Goal: Navigation & Orientation: Find specific page/section

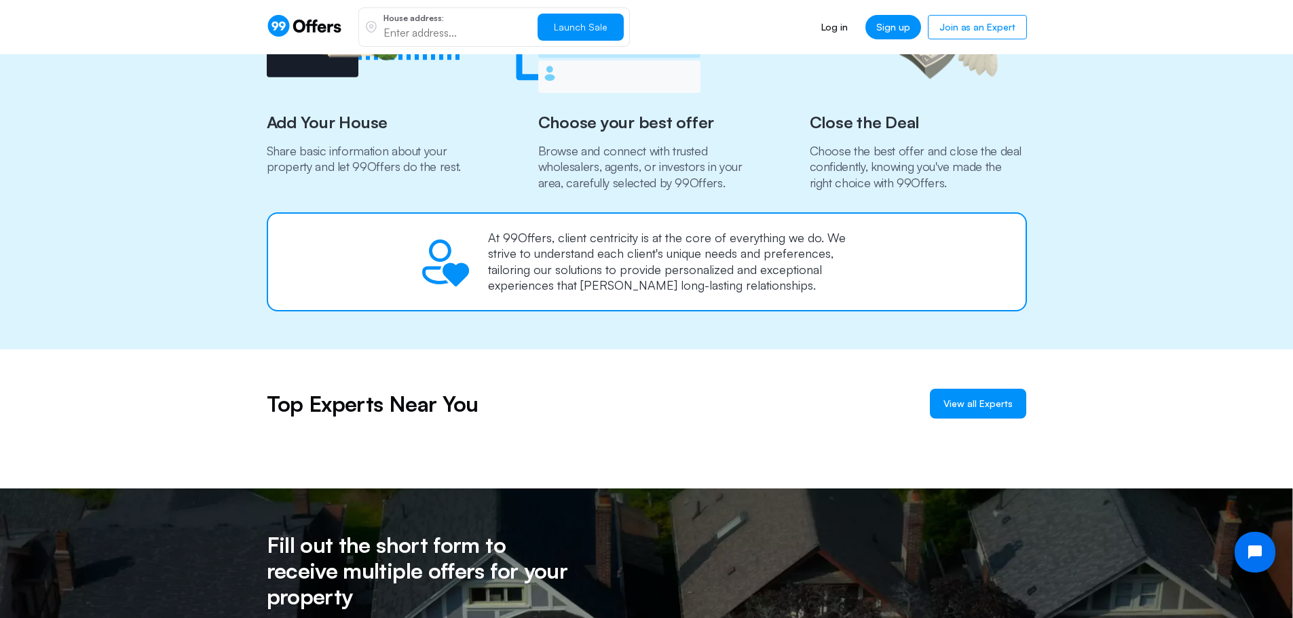
scroll to position [814, 0]
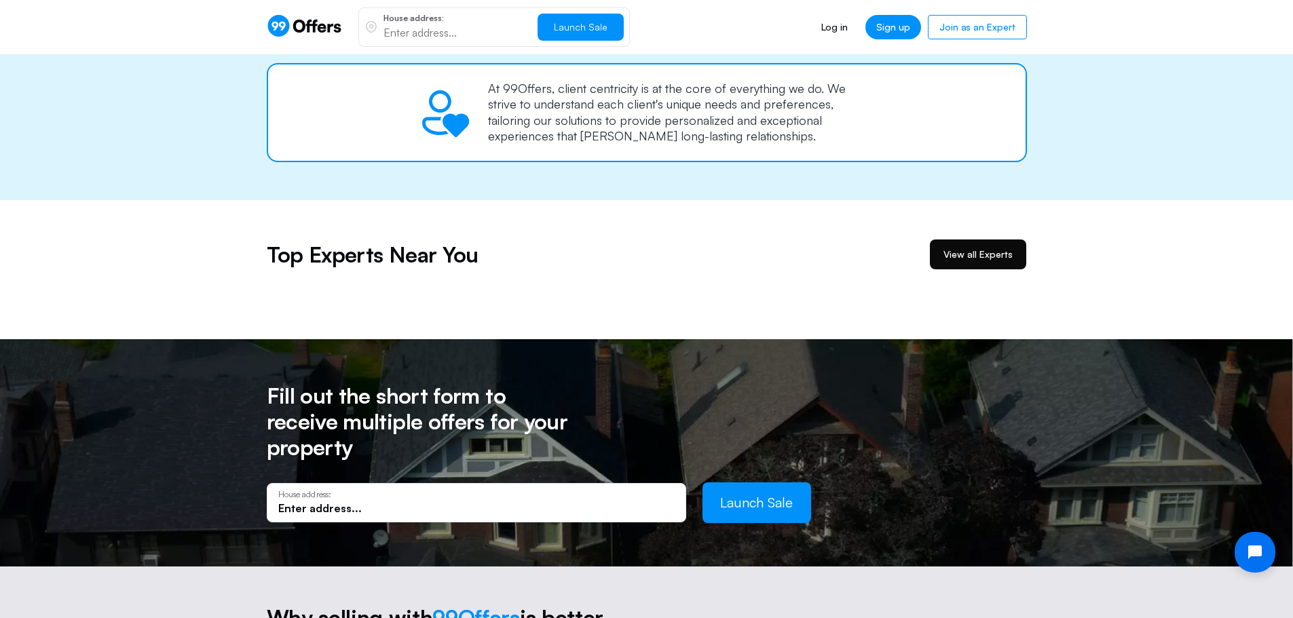
click at [972, 264] on link "View all Experts" at bounding box center [978, 255] width 96 height 30
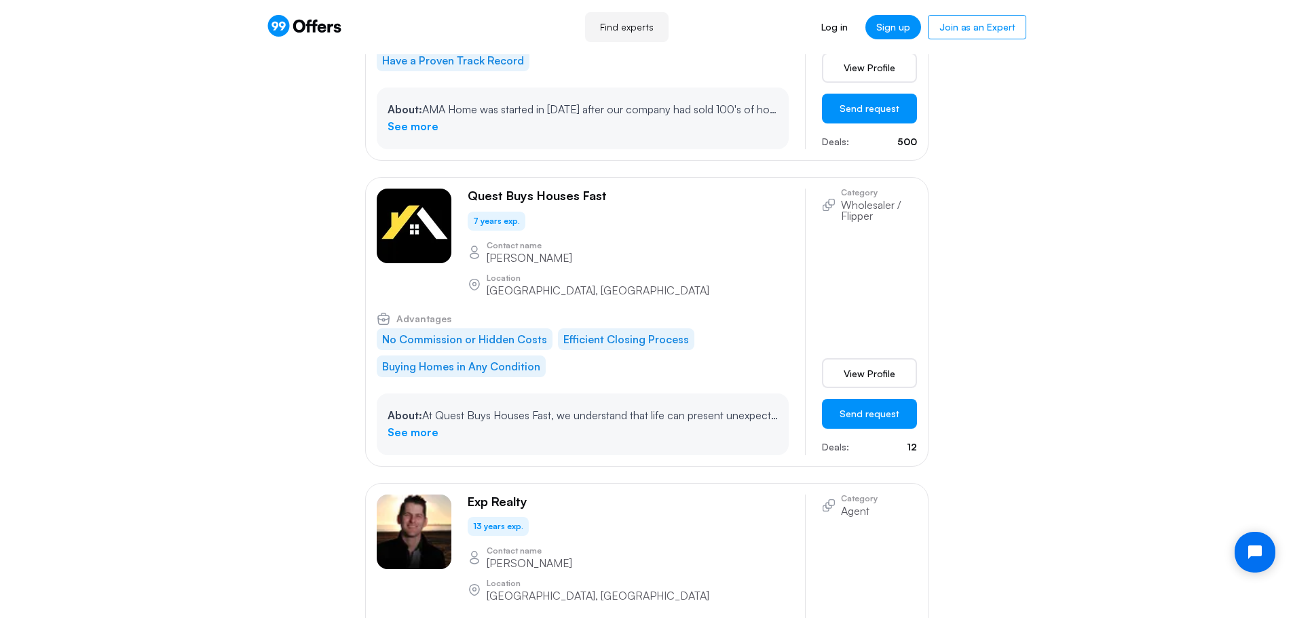
scroll to position [1832, 0]
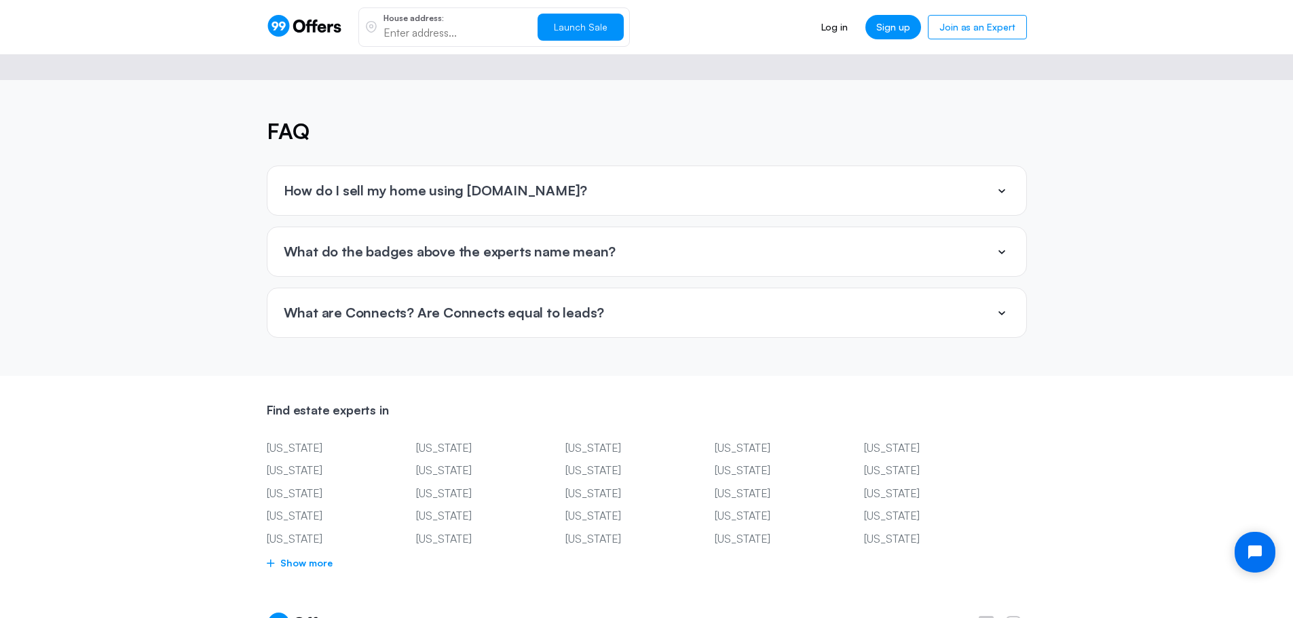
scroll to position [3245, 0]
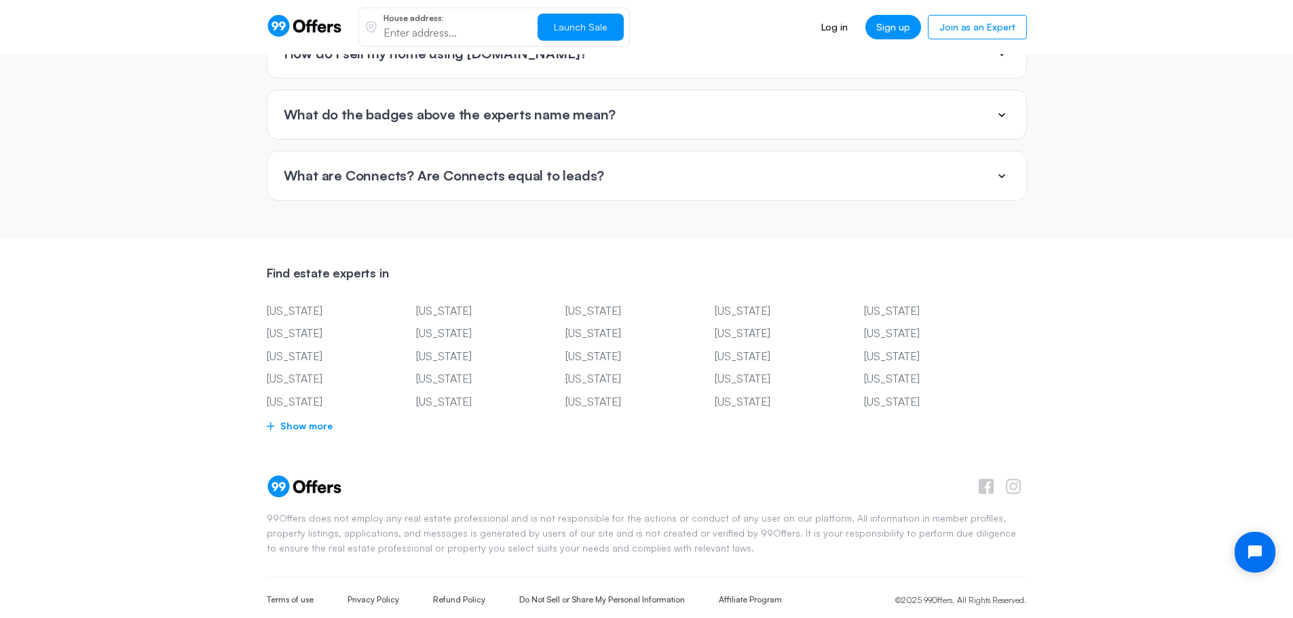
click at [321, 418] on span "Show more" at bounding box center [647, 426] width 760 height 17
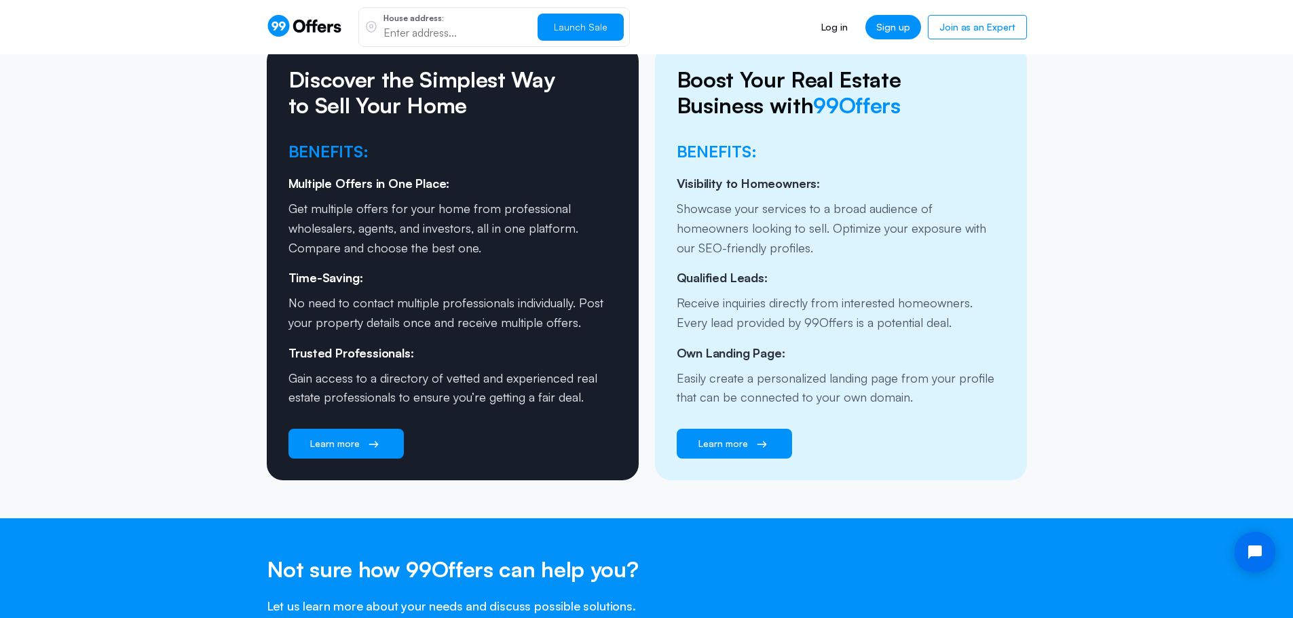
scroll to position [2172, 0]
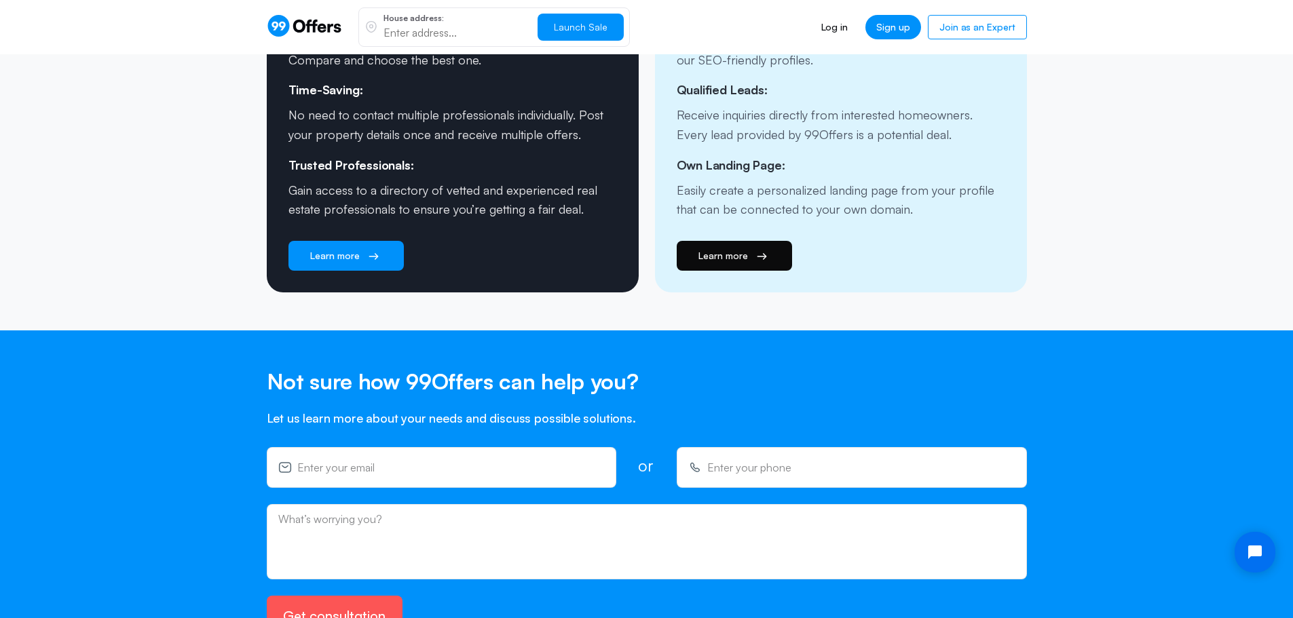
click at [749, 241] on link "Learn more" at bounding box center [734, 256] width 115 height 30
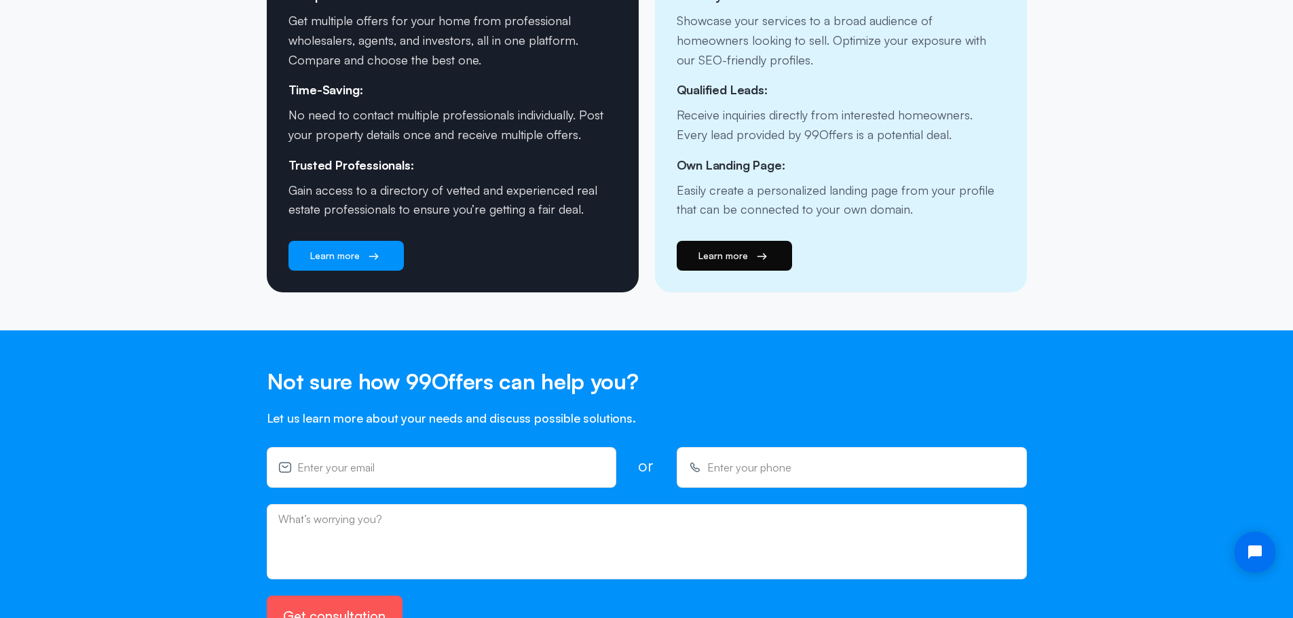
scroll to position [0, 0]
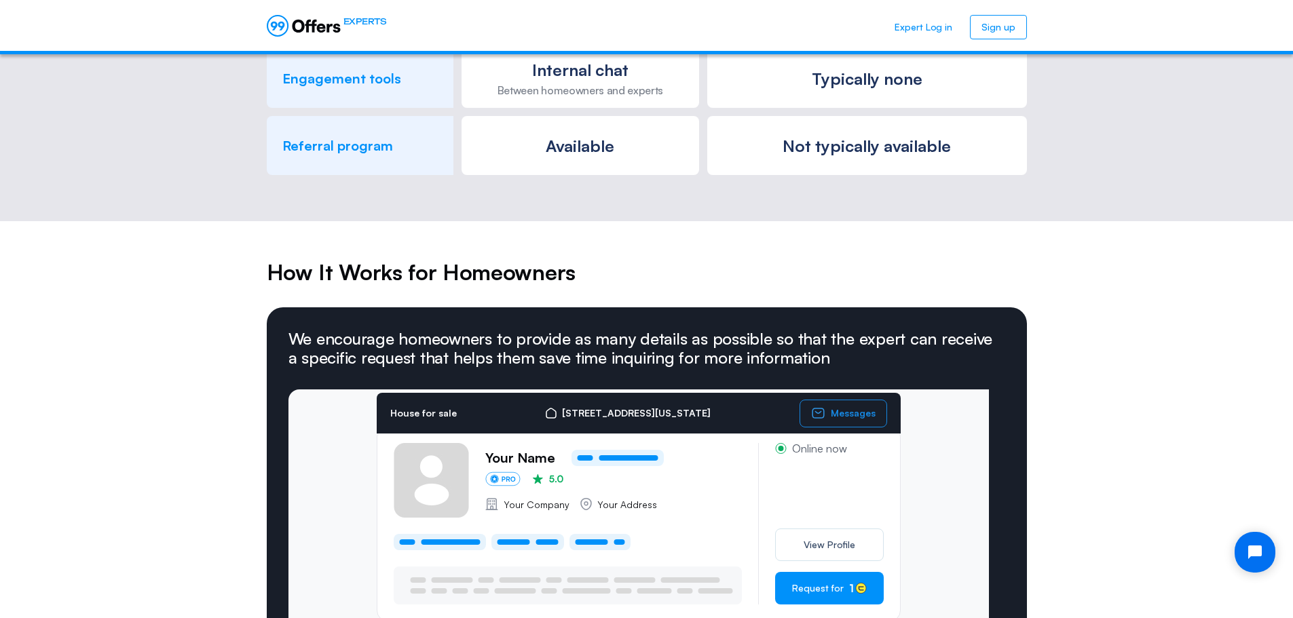
scroll to position [447, 0]
